Goal: Information Seeking & Learning: Learn about a topic

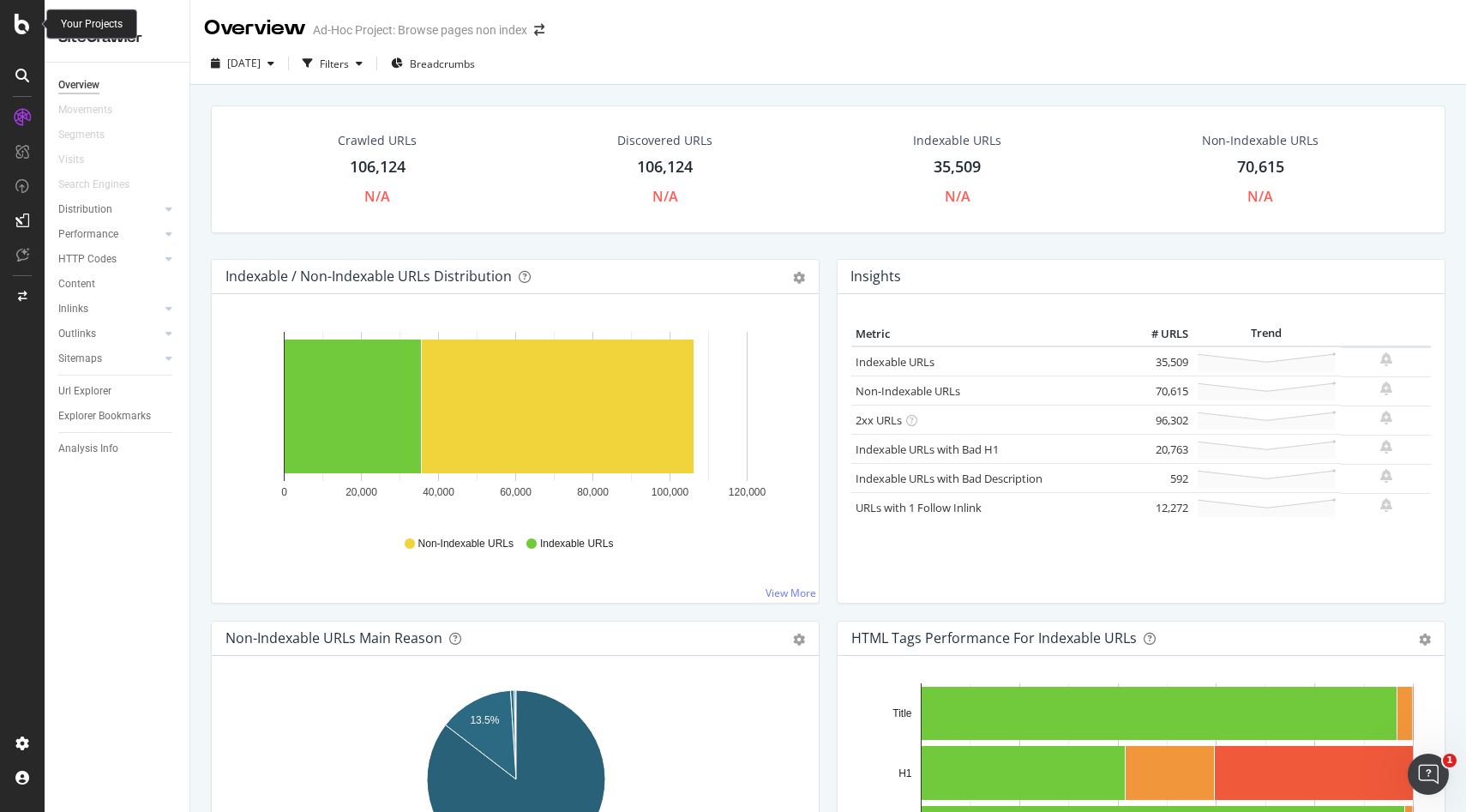
click at [17, 29] on icon at bounding box center [23, 24] width 16 height 20
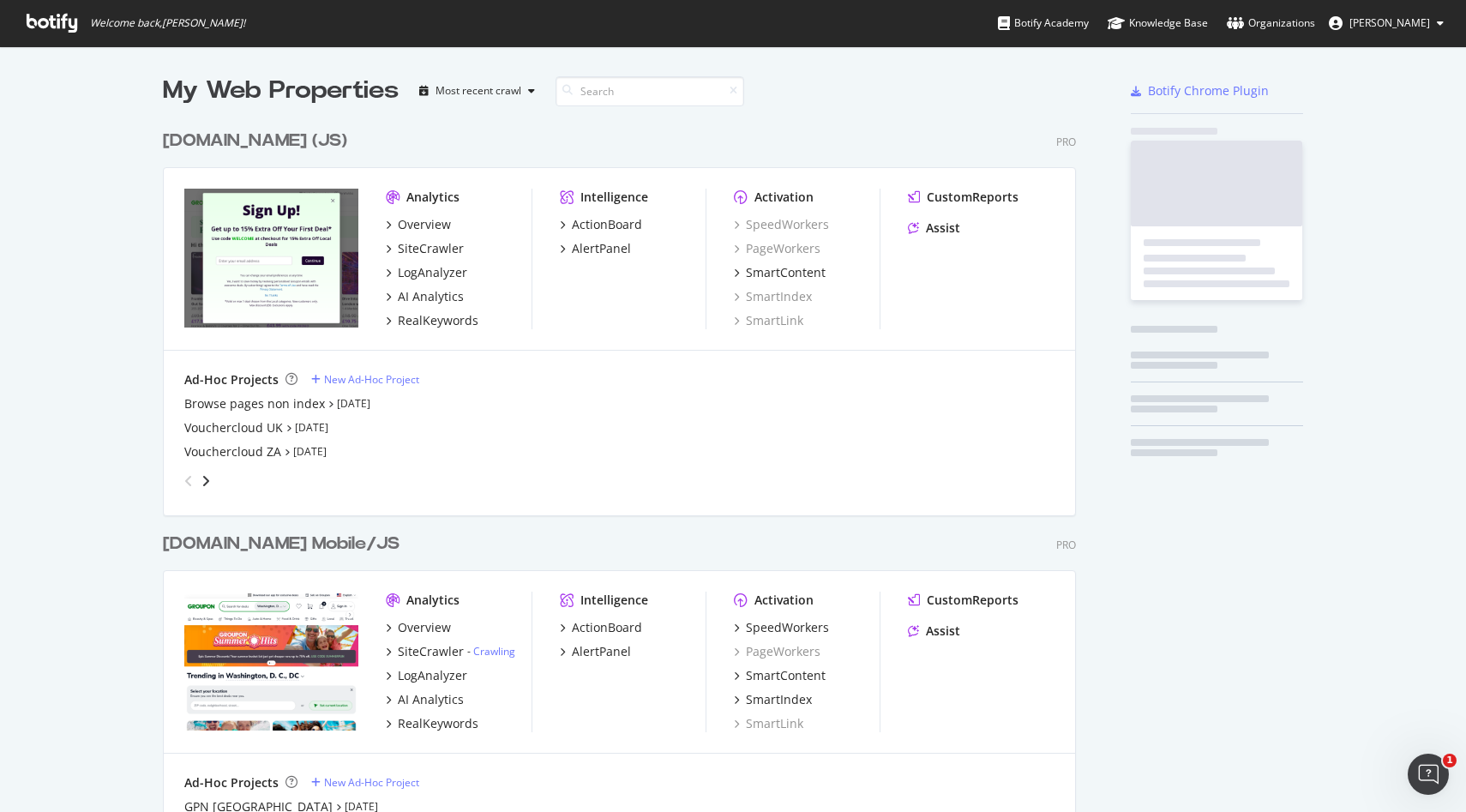
scroll to position [812, 1466]
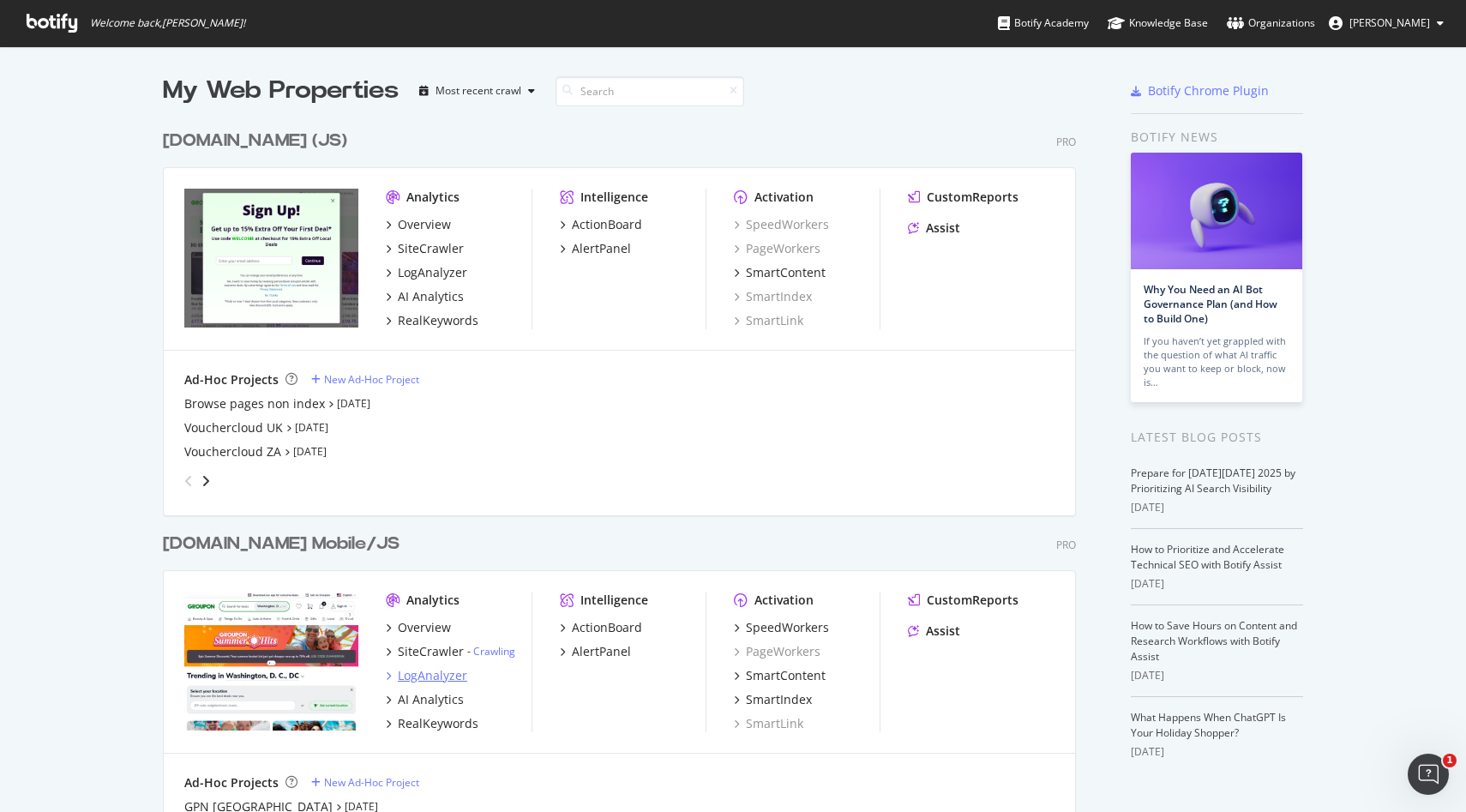
click at [435, 681] on div "LogAnalyzer" at bounding box center [433, 675] width 70 height 17
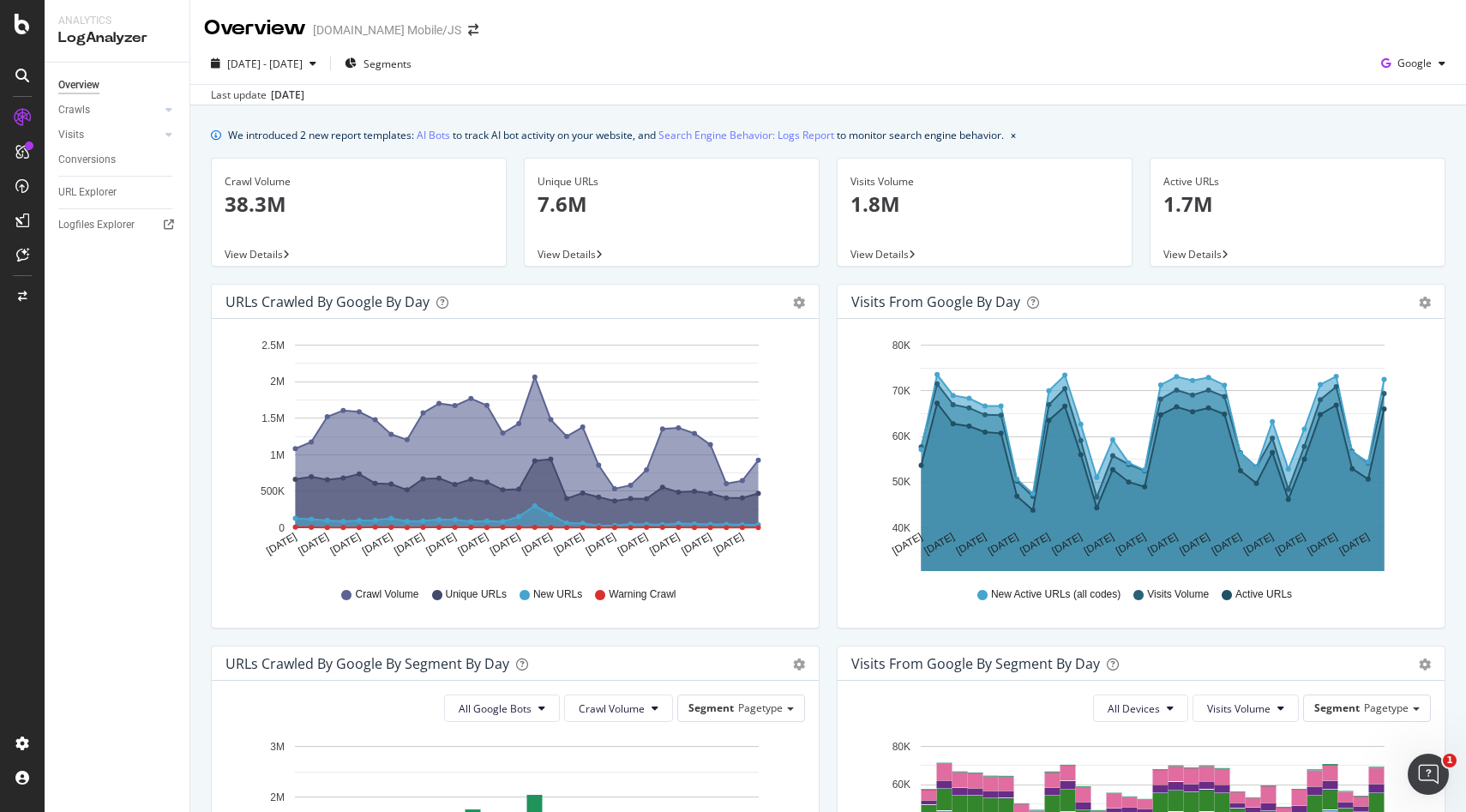
click at [1399, 47] on div "[DATE] - [DATE] Segments Google Last update [DATE]" at bounding box center [828, 74] width 1276 height 63
click at [1399, 55] on div "Google" at bounding box center [1413, 63] width 78 height 26
click at [1381, 152] on div "OpenAI" at bounding box center [1401, 161] width 118 height 25
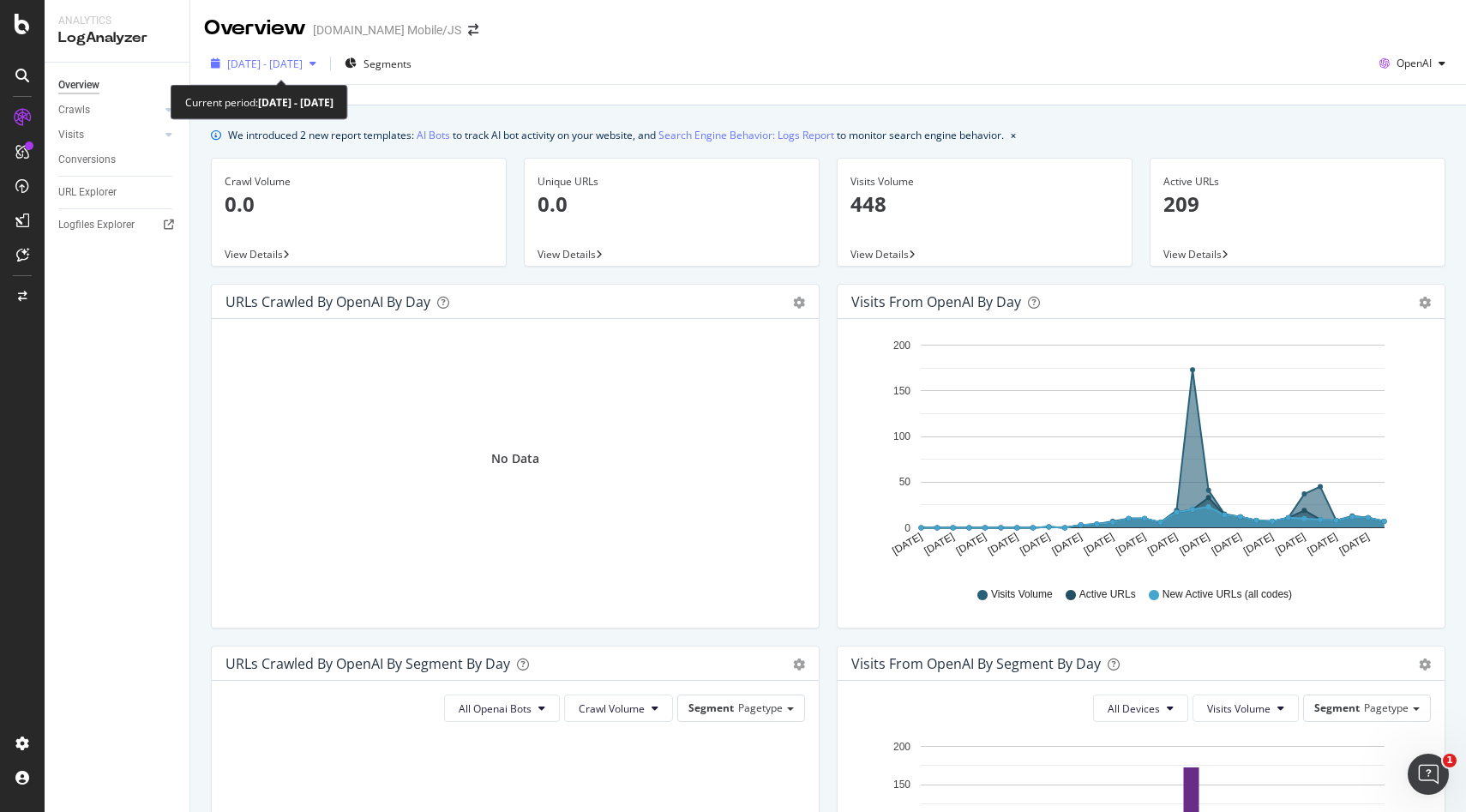
click at [323, 51] on div "[DATE] - [DATE]" at bounding box center [263, 63] width 119 height 26
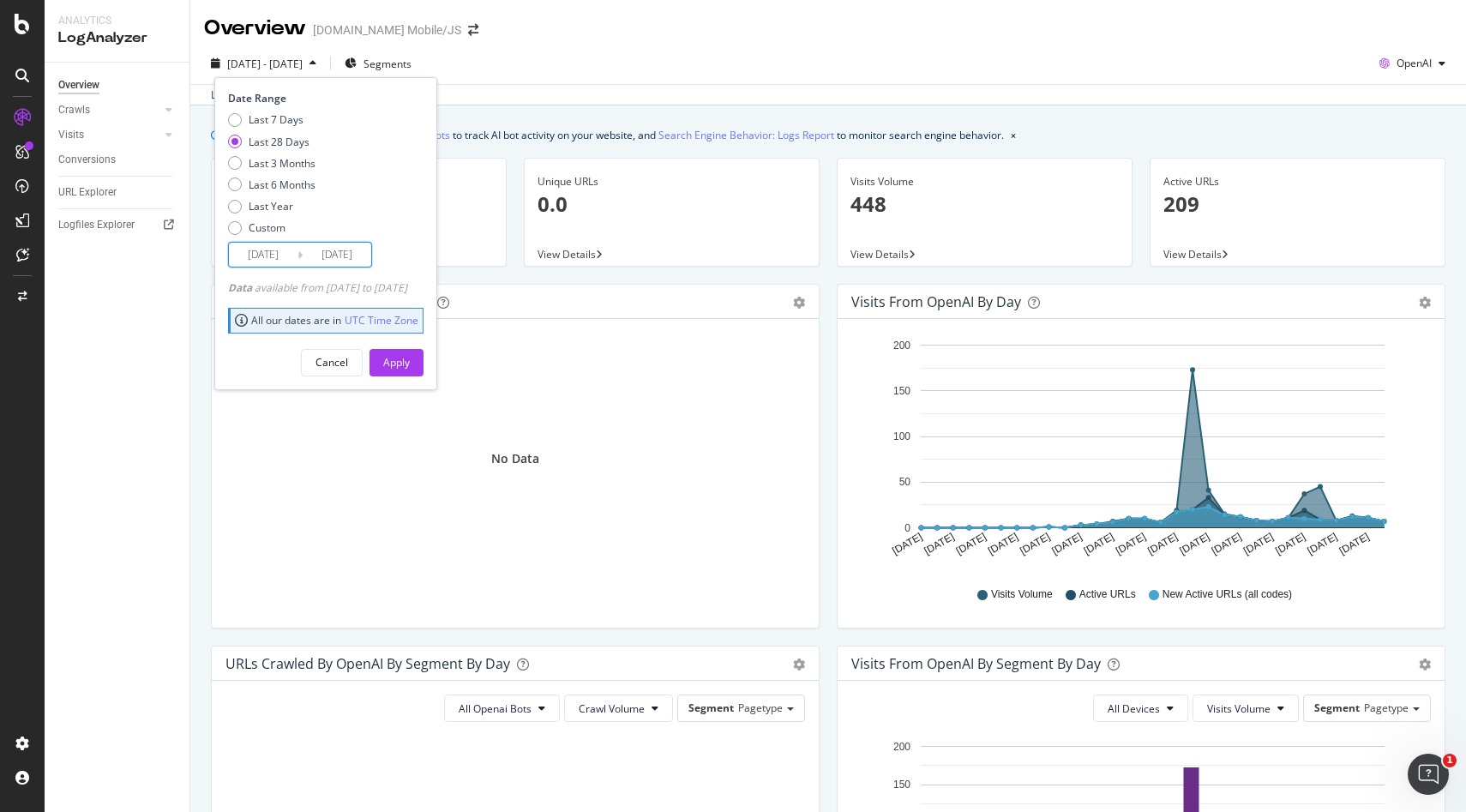
click at [327, 252] on input "[DATE]" at bounding box center [337, 254] width 69 height 24
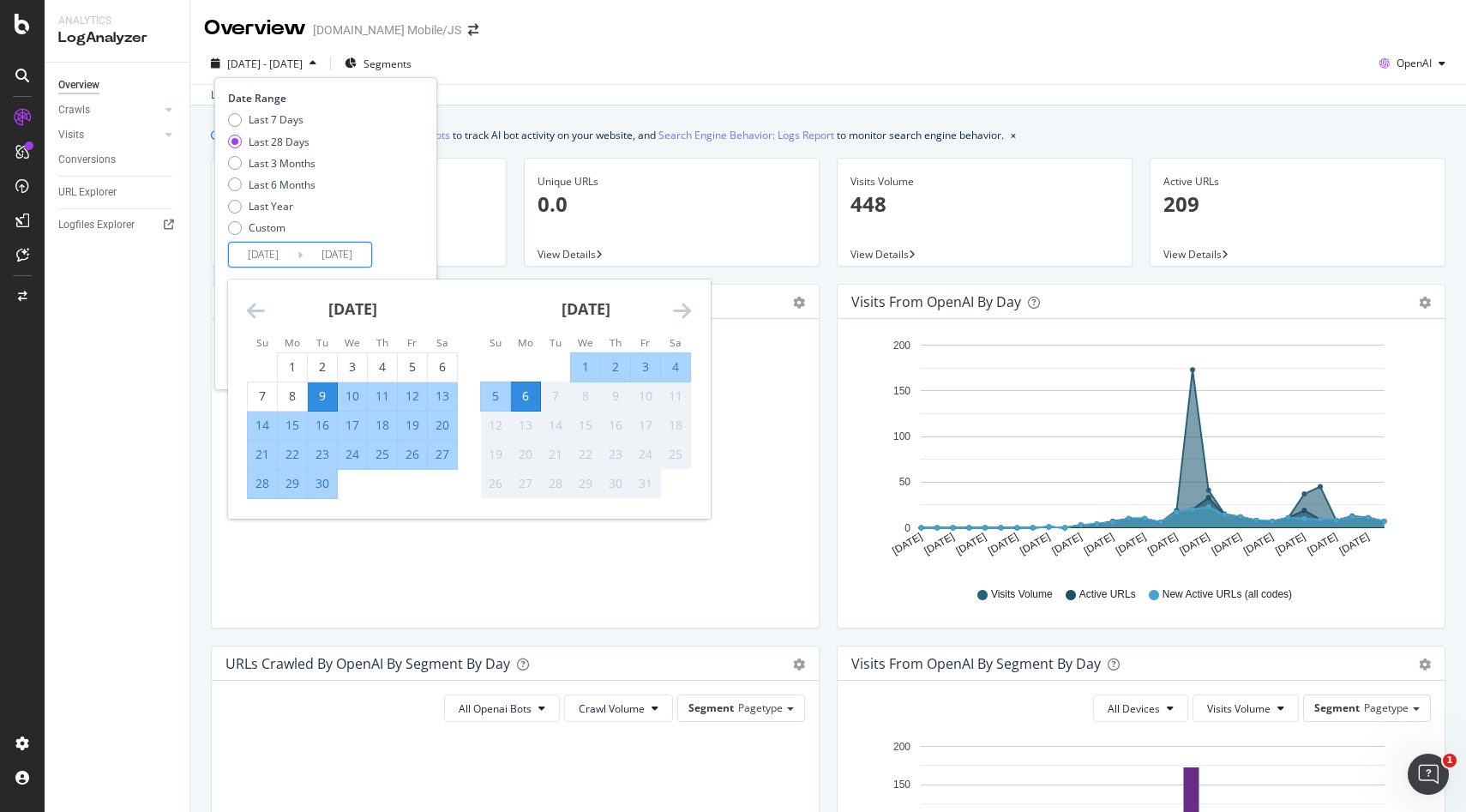
click at [1452, 404] on div "Visits from OpenAI by day Area Table Hold CMD (⌘) while clicking to filter the …" at bounding box center [1141, 464] width 626 height 362
